Goal: Information Seeking & Learning: Find specific fact

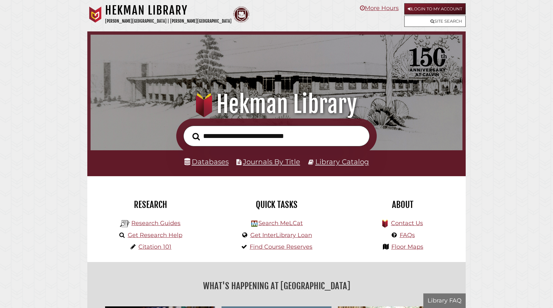
scroll to position [123, 369]
click at [232, 130] on input "text" at bounding box center [276, 135] width 186 height 21
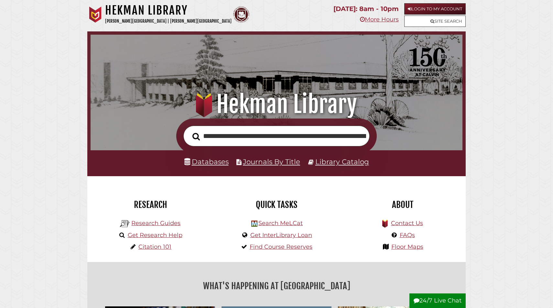
scroll to position [0, 456]
type input "**********"
click at [189, 131] on button "Search" at bounding box center [196, 137] width 14 height 12
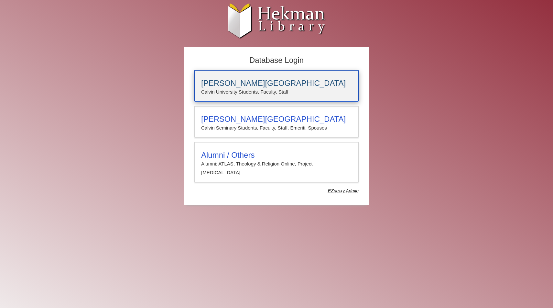
click at [269, 89] on p "Calvin University Students, Faculty, Staff" at bounding box center [276, 92] width 151 height 8
